Goal: Information Seeking & Learning: Learn about a topic

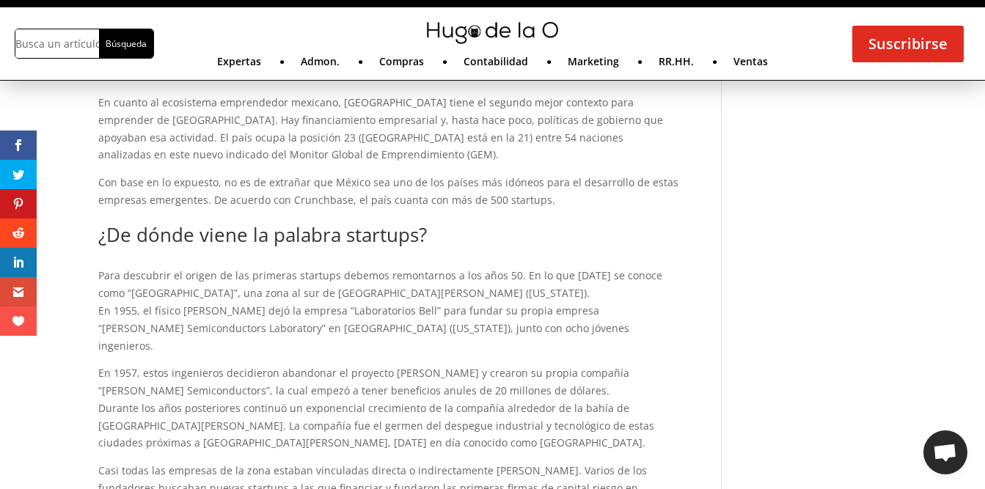
scroll to position [733, 0]
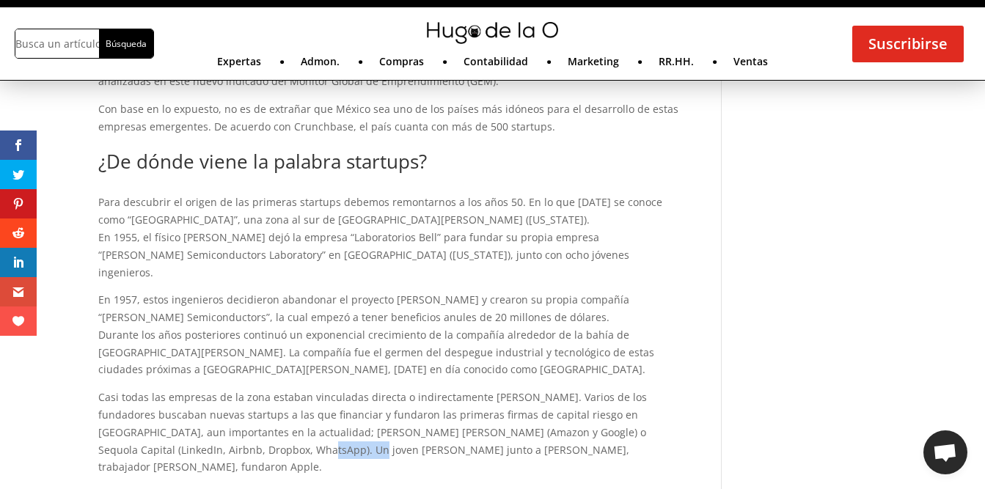
drag, startPoint x: 254, startPoint y: 439, endPoint x: 205, endPoint y: 440, distance: 49.9
click at [205, 440] on p "Casi todas las empresas de la zona estaban vinculadas directa o indirectamente …" at bounding box center [388, 432] width 580 height 87
copy p "[PERSON_NAME]"
drag, startPoint x: 292, startPoint y: 439, endPoint x: 365, endPoint y: 441, distance: 73.4
click at [365, 441] on p "Casi todas las empresas de la zona estaban vinculadas directa o indirectamente …" at bounding box center [388, 432] width 580 height 87
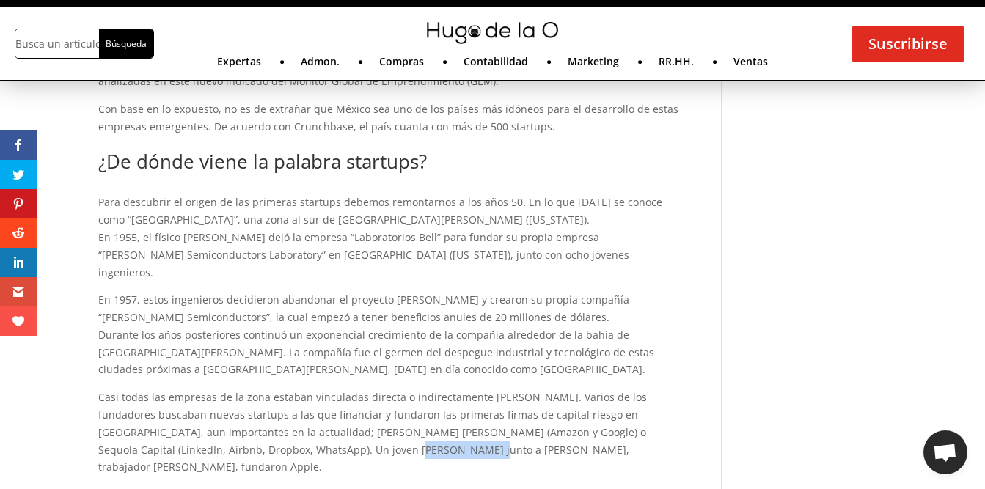
copy p "[PERSON_NAME]"
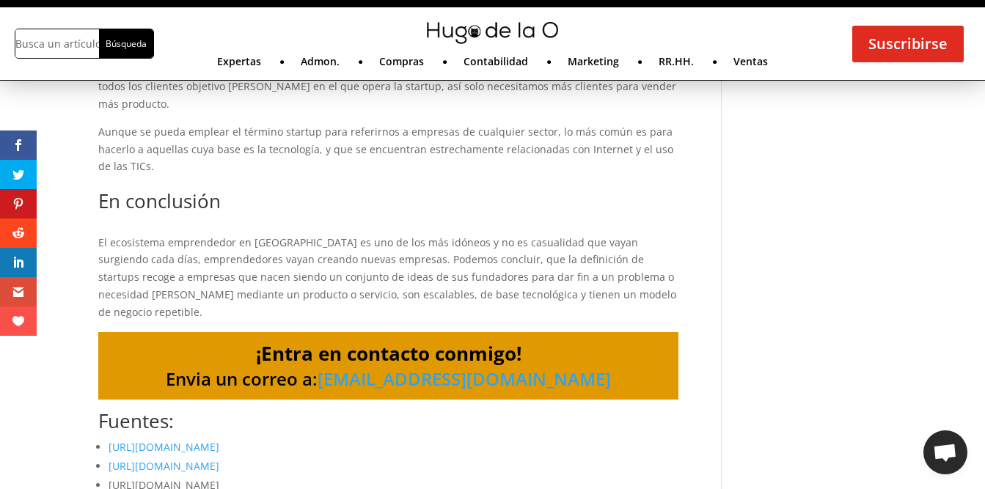
scroll to position [1980, 0]
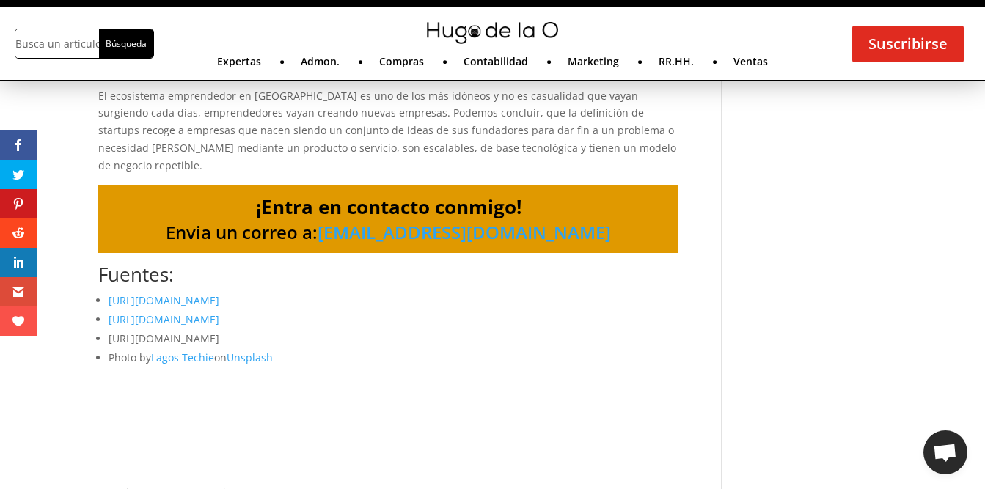
drag, startPoint x: 109, startPoint y: 345, endPoint x: 640, endPoint y: 344, distance: 530.8
click at [640, 344] on li "[URL][DOMAIN_NAME]" at bounding box center [394, 338] width 570 height 19
copy li "[URL][DOMAIN_NAME]"
